Goal: Information Seeking & Learning: Learn about a topic

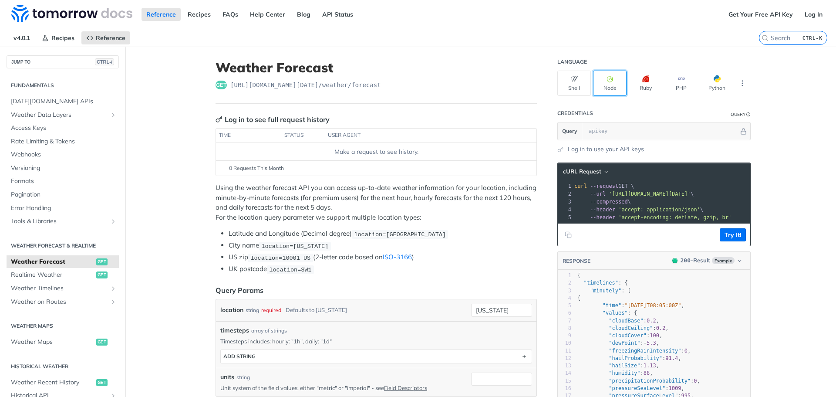
click at [615, 78] on button "Node" at bounding box center [610, 83] width 34 height 25
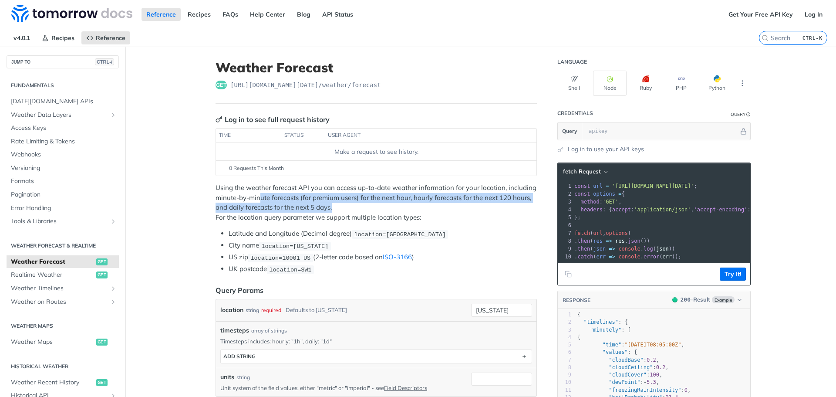
drag, startPoint x: 257, startPoint y: 199, endPoint x: 425, endPoint y: 203, distance: 167.7
click at [425, 203] on p "Using the weather forecast API you can access up-to-date weather information fo…" at bounding box center [376, 202] width 321 height 39
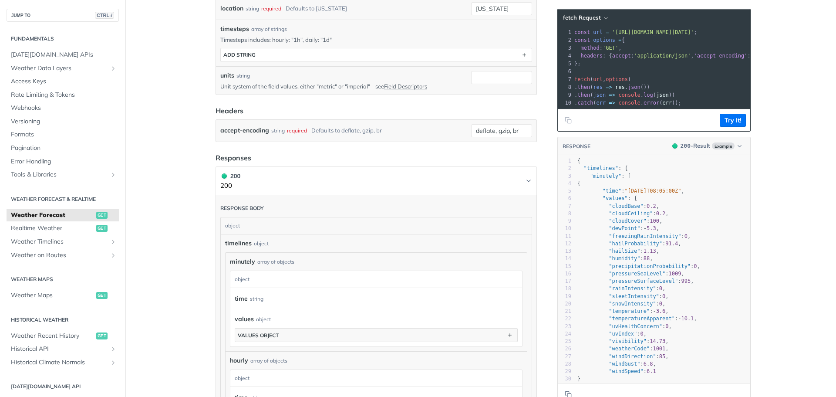
scroll to position [305, 0]
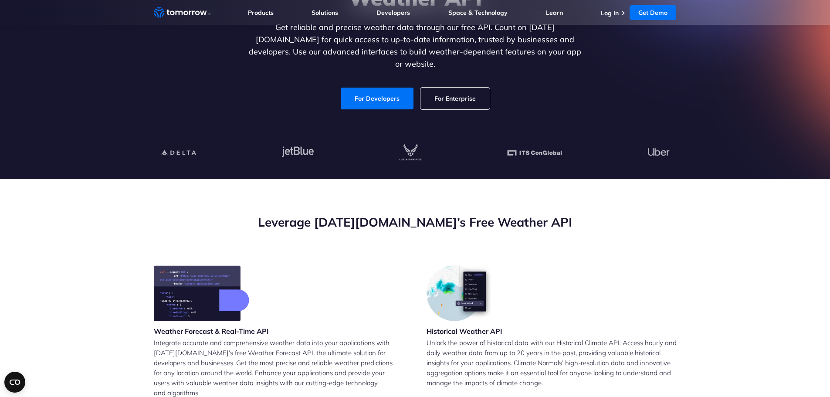
scroll to position [131, 0]
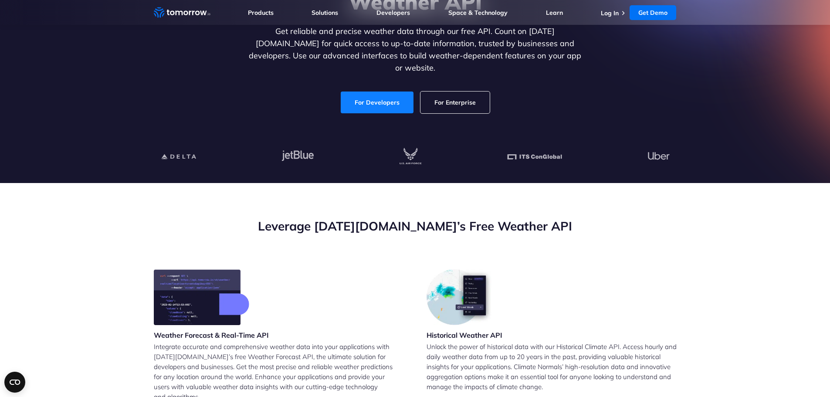
click at [368, 99] on link "For Developers" at bounding box center [377, 102] width 73 height 22
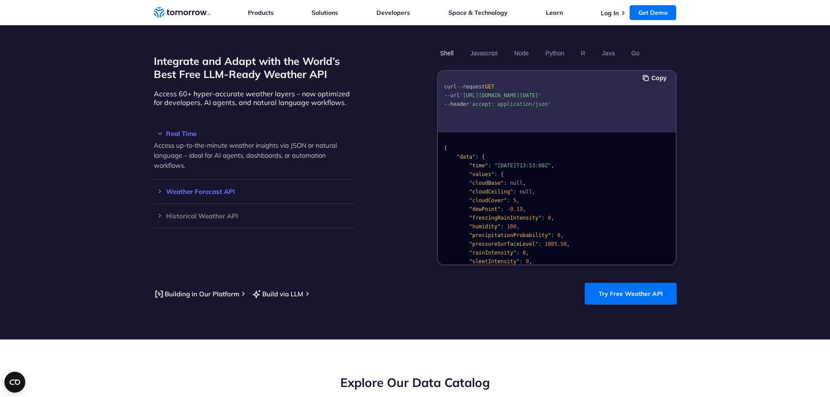
click at [219, 188] on h3 "Weather Forecast API" at bounding box center [254, 191] width 200 height 7
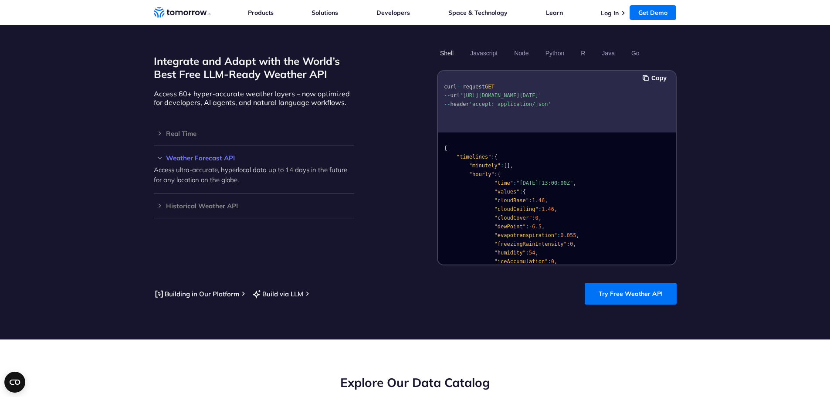
click at [177, 165] on p "Access ultra-accurate, hyperlocal data up to 14 days in the future for any loca…" at bounding box center [254, 175] width 200 height 20
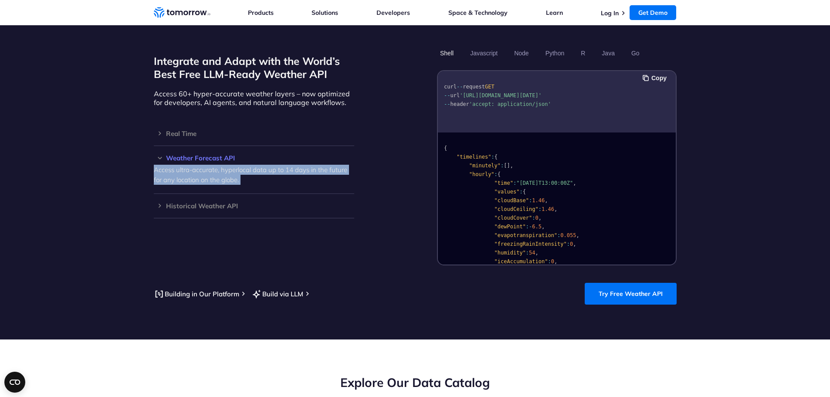
click at [177, 165] on p "Access ultra-accurate, hyperlocal data up to 14 days in the future for any loca…" at bounding box center [254, 175] width 200 height 20
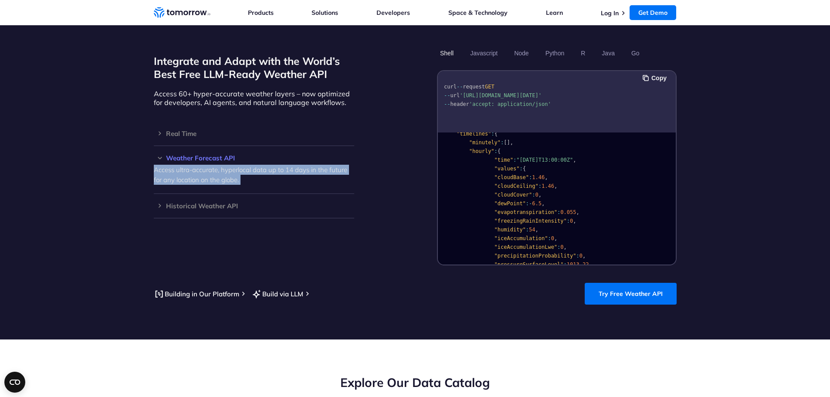
scroll to position [44, 0]
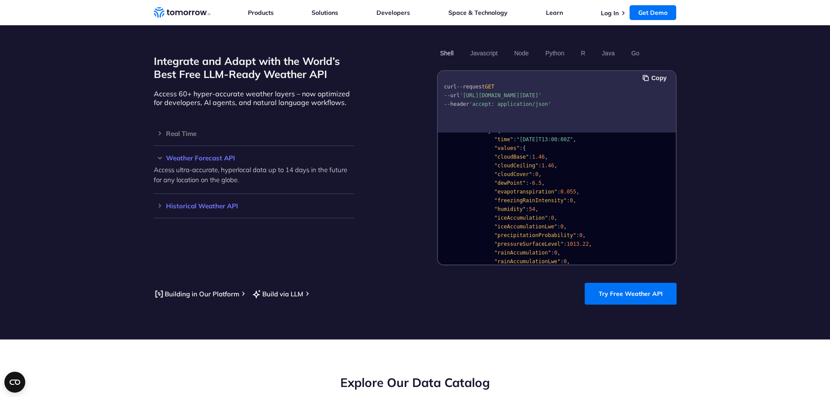
click at [206, 203] on h3 "Historical Weather API" at bounding box center [254, 206] width 200 height 7
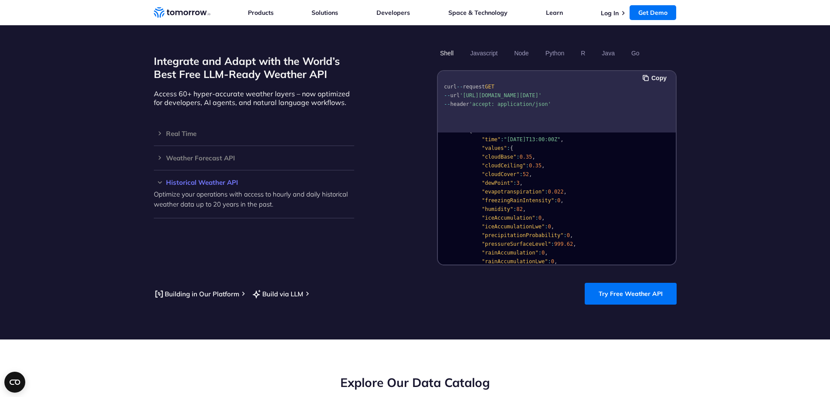
click at [223, 189] on p "Optimize your operations with access to hourly and daily historical weather dat…" at bounding box center [254, 199] width 200 height 20
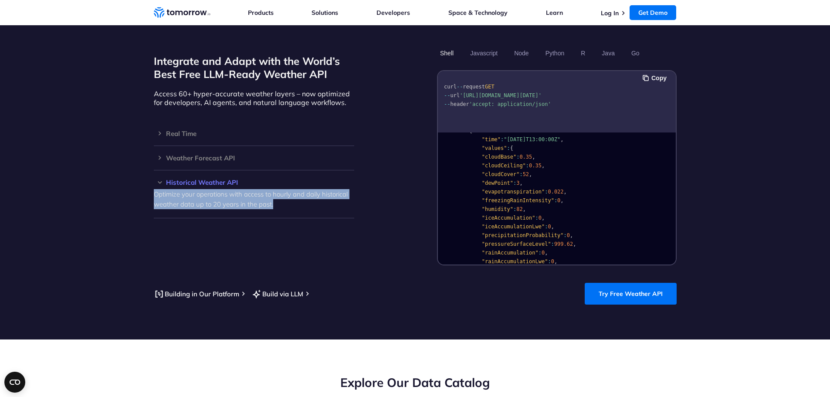
click at [223, 189] on p "Optimize your operations with access to hourly and daily historical weather dat…" at bounding box center [254, 199] width 200 height 20
click at [210, 194] on p "Optimize your operations with access to hourly and daily historical weather dat…" at bounding box center [254, 199] width 200 height 20
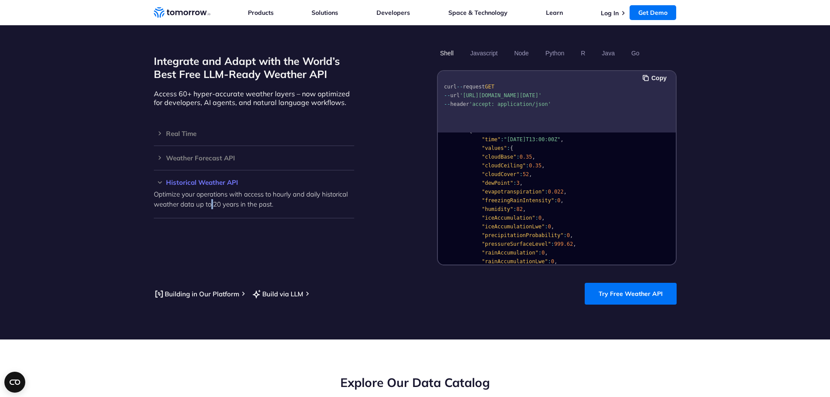
click at [210, 194] on p "Optimize your operations with access to hourly and daily historical weather dat…" at bounding box center [254, 199] width 200 height 20
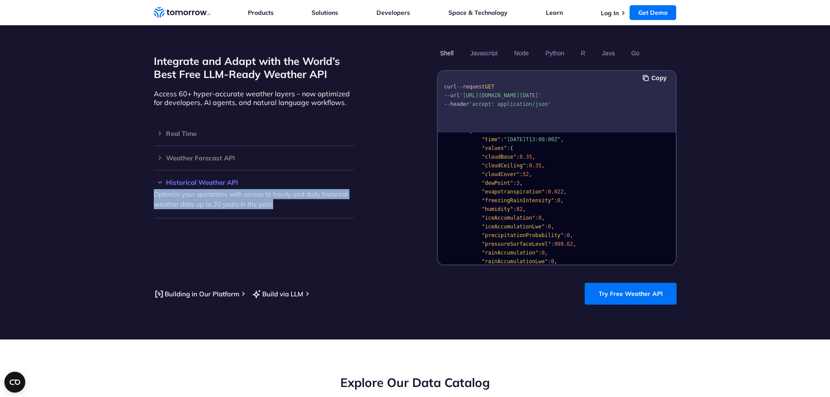
click at [210, 194] on p "Optimize your operations with access to hourly and daily historical weather dat…" at bounding box center [254, 199] width 200 height 20
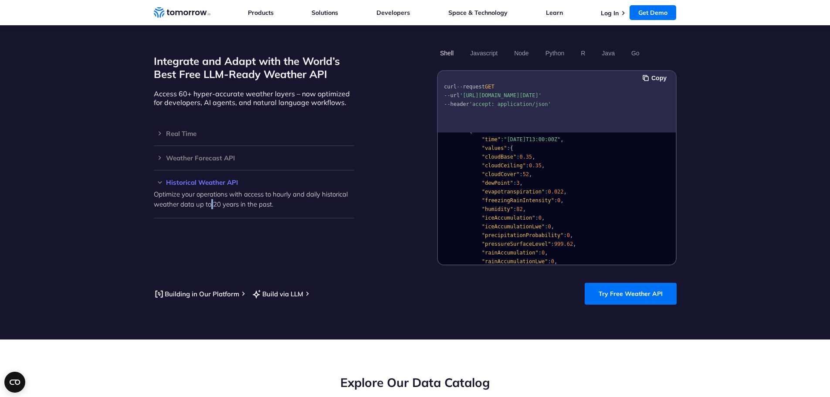
click at [210, 194] on p "Optimize your operations with access to hourly and daily historical weather dat…" at bounding box center [254, 199] width 200 height 20
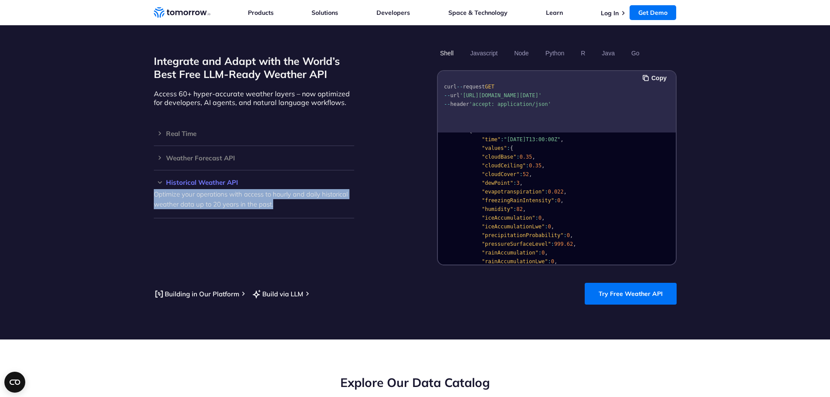
click at [210, 194] on p "Optimize your operations with access to hourly and daily historical weather dat…" at bounding box center [254, 199] width 200 height 20
